Goal: Task Accomplishment & Management: Use online tool/utility

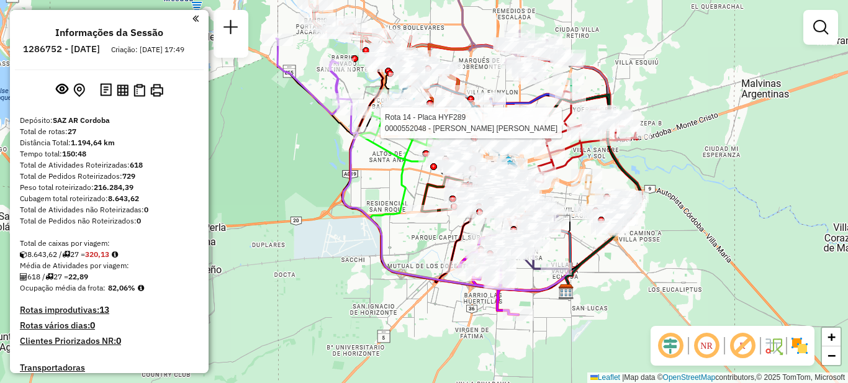
scroll to position [1302, 0]
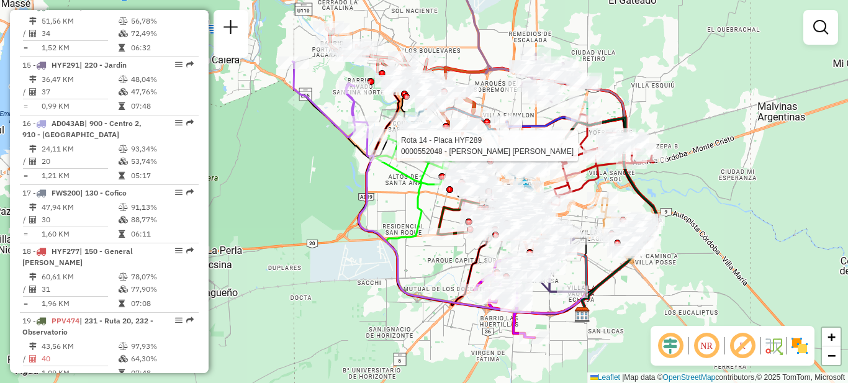
drag, startPoint x: 730, startPoint y: 169, endPoint x: 793, endPoint y: 221, distance: 81.6
click at [793, 221] on div "Rota 14 - Placa HYF289 0000552048 - [PERSON_NAME] [PERSON_NAME] de atendimento …" at bounding box center [424, 191] width 848 height 383
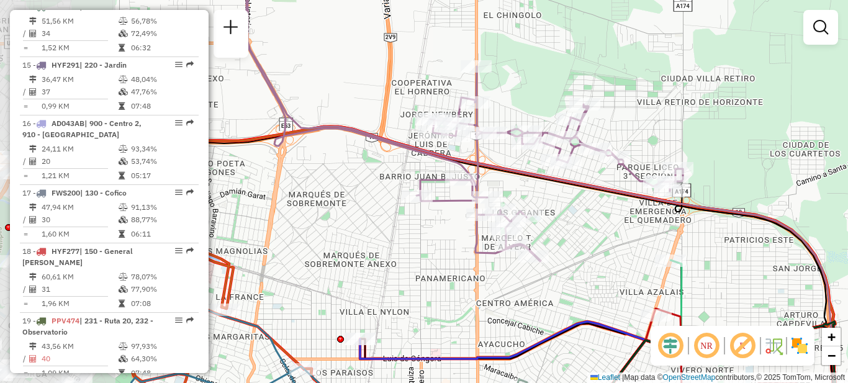
drag, startPoint x: 446, startPoint y: 264, endPoint x: 612, endPoint y: 189, distance: 181.2
click at [655, 284] on div "Rota 14 - Placa HYF289 0000552048 - [PERSON_NAME] [PERSON_NAME] de atendimento …" at bounding box center [424, 191] width 848 height 383
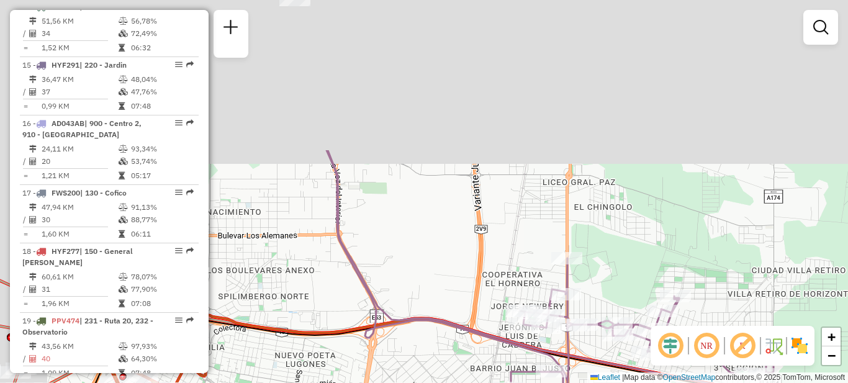
drag, startPoint x: 357, startPoint y: 99, endPoint x: 478, endPoint y: 369, distance: 295.8
click at [478, 369] on div "Rota 14 - Placa HYF289 0000552048 - [PERSON_NAME] [PERSON_NAME] de atendimento …" at bounding box center [424, 191] width 848 height 383
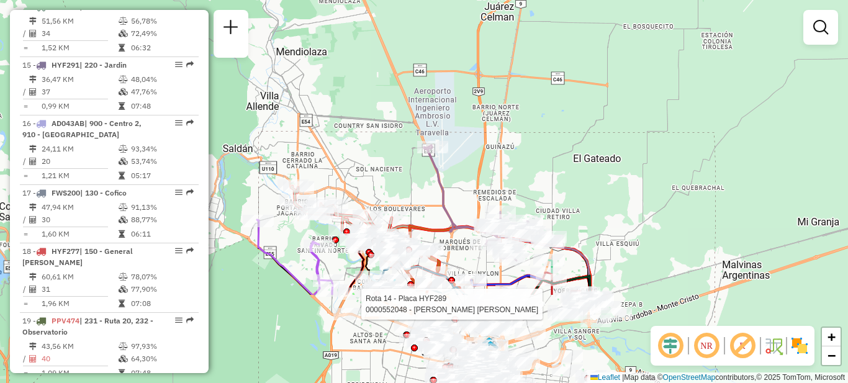
drag, startPoint x: 454, startPoint y: 300, endPoint x: 454, endPoint y: 168, distance: 132.3
click at [454, 168] on div "Rota 14 - Placa HYF289 0000552048 - [PERSON_NAME] [PERSON_NAME] de atendimento …" at bounding box center [424, 191] width 848 height 383
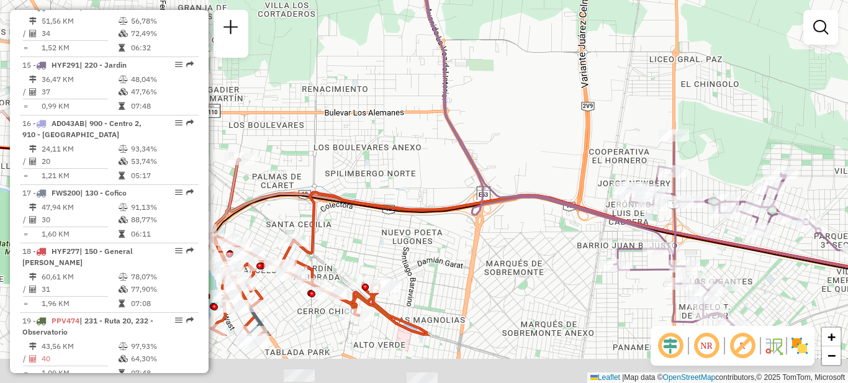
drag, startPoint x: 481, startPoint y: 222, endPoint x: 558, endPoint y: 113, distance: 133.2
click at [558, 113] on div "Rota 14 - Placa HYF289 0000552048 - [PERSON_NAME] [PERSON_NAME] de atendimento …" at bounding box center [424, 191] width 848 height 383
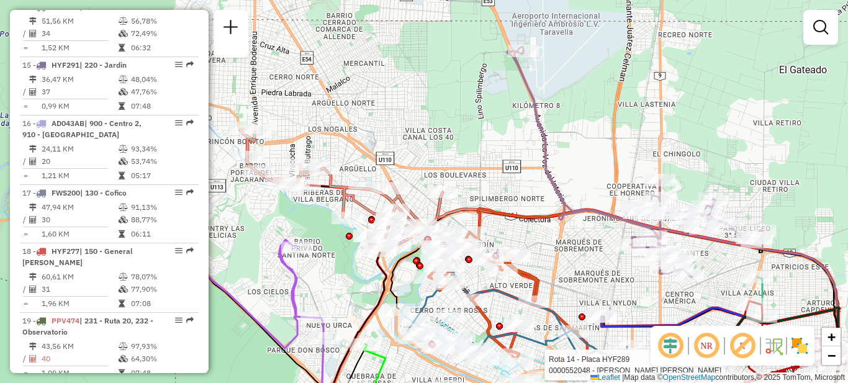
drag, startPoint x: 494, startPoint y: 250, endPoint x: 548, endPoint y: 265, distance: 56.5
click at [548, 265] on div "Rota 14 - Placa HYF289 0000552048 - [PERSON_NAME] [PERSON_NAME] de atendimento …" at bounding box center [424, 191] width 848 height 383
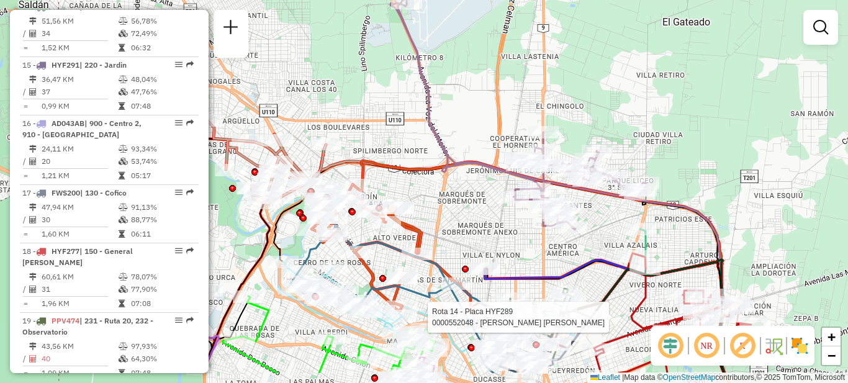
drag, startPoint x: 607, startPoint y: 265, endPoint x: 494, endPoint y: 219, distance: 122.8
click at [494, 219] on div "Rota 14 - Placa HYF289 0000552048 - [PERSON_NAME] [PERSON_NAME] de atendimento …" at bounding box center [424, 191] width 848 height 383
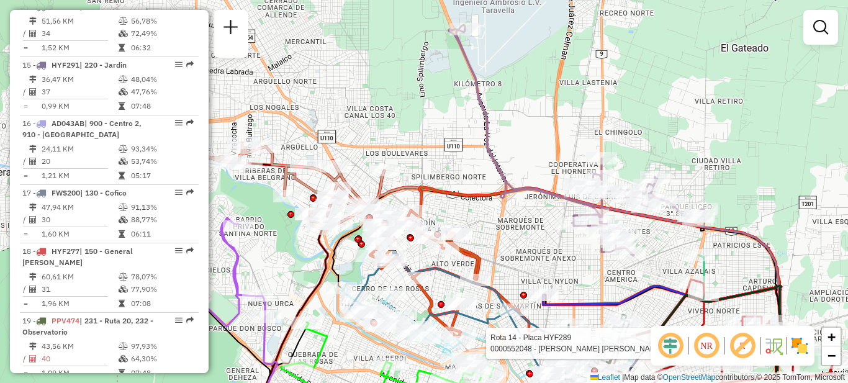
drag, startPoint x: 540, startPoint y: 247, endPoint x: 591, endPoint y: 250, distance: 51.1
click at [574, 260] on div "Rota 14 - Placa HYF289 0000552048 - [PERSON_NAME] [PERSON_NAME] de atendimento …" at bounding box center [424, 191] width 848 height 383
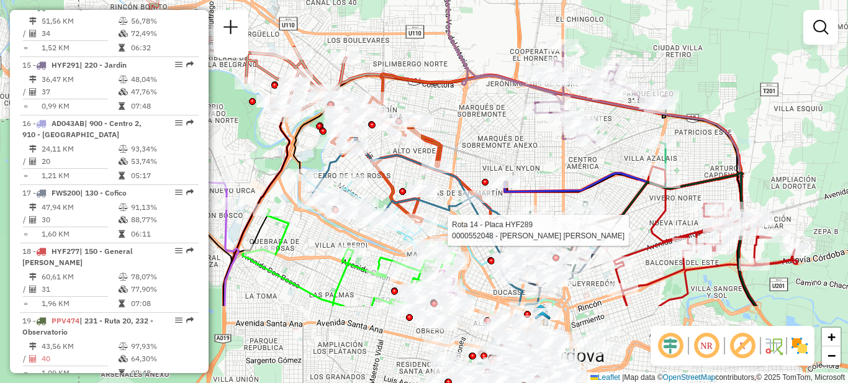
drag, startPoint x: 551, startPoint y: 263, endPoint x: 507, endPoint y: 132, distance: 138.2
click at [507, 132] on div "Rota 14 - Placa HYF289 0000552048 - [PERSON_NAME] [PERSON_NAME] de atendimento …" at bounding box center [424, 191] width 848 height 383
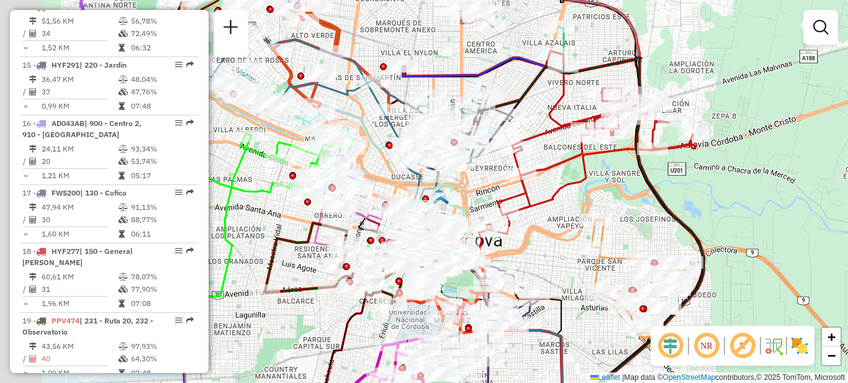
drag, startPoint x: 662, startPoint y: 221, endPoint x: 810, endPoint y: 196, distance: 150.6
click at [812, 197] on div "Janela de atendimento Grade de atendimento Capacidade Transportadoras Veículos …" at bounding box center [424, 191] width 848 height 383
